Goal: Check status: Check status

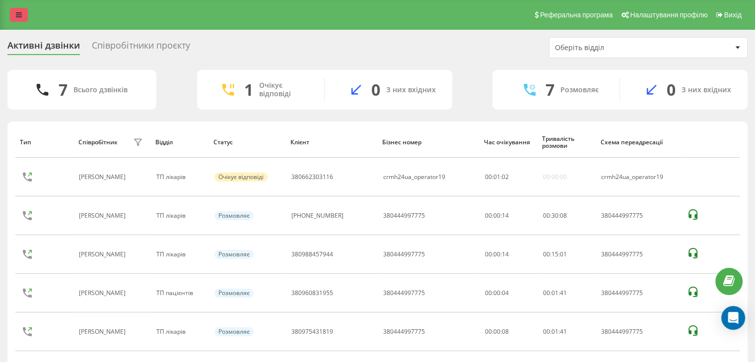
click at [14, 17] on link at bounding box center [19, 15] width 18 height 14
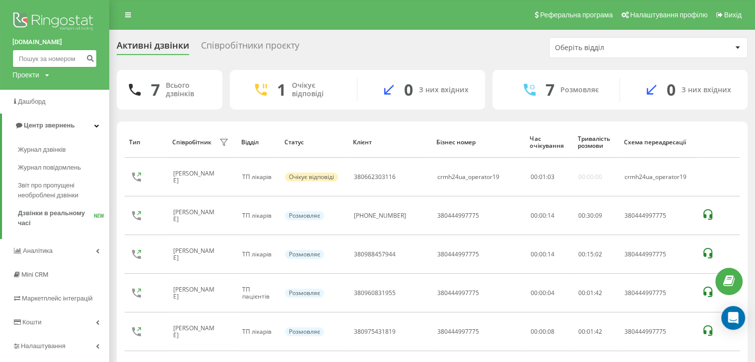
click at [58, 61] on input at bounding box center [54, 59] width 84 height 18
paste input "380974782688"
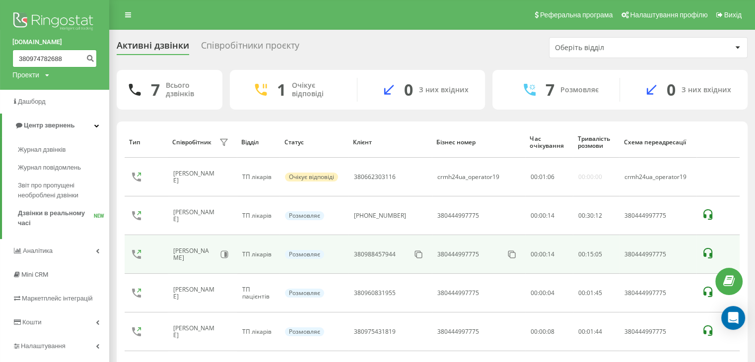
type input "380974782688"
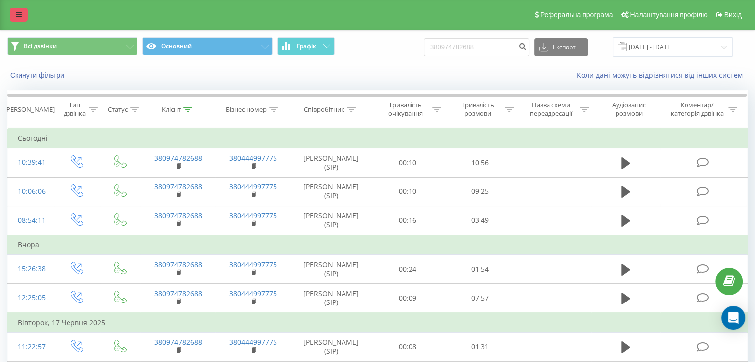
click at [16, 16] on icon at bounding box center [19, 14] width 6 height 7
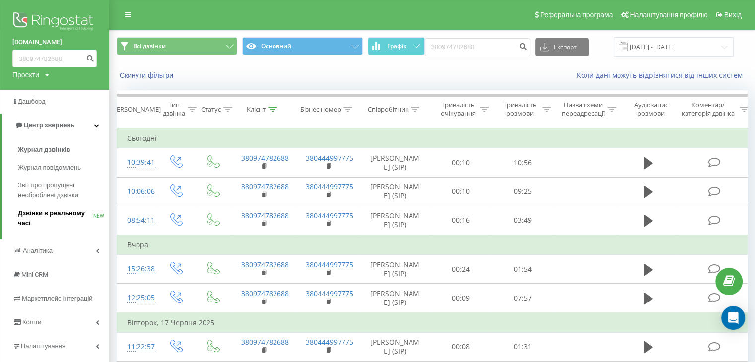
click at [44, 216] on span "Дзвінки в реальному часі" at bounding box center [55, 219] width 75 height 20
